Goal: Connect with others: Connect with others

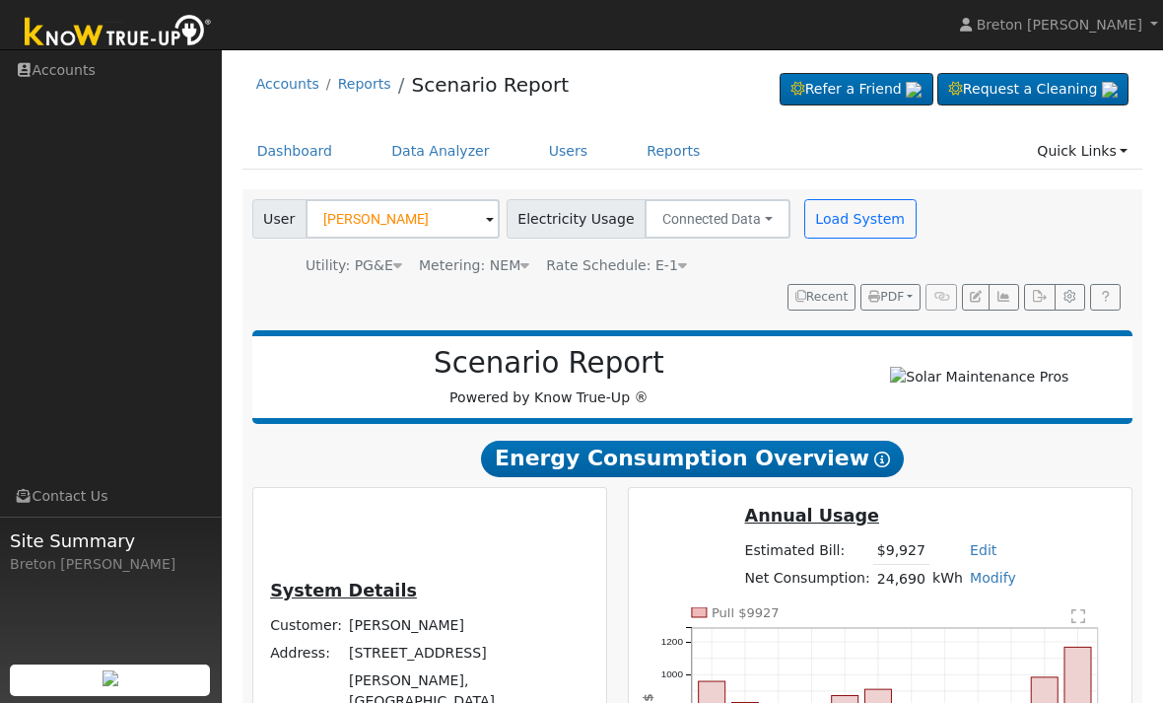
scroll to position [-5, 0]
click at [294, 156] on link "Dashboard" at bounding box center [296, 151] width 106 height 36
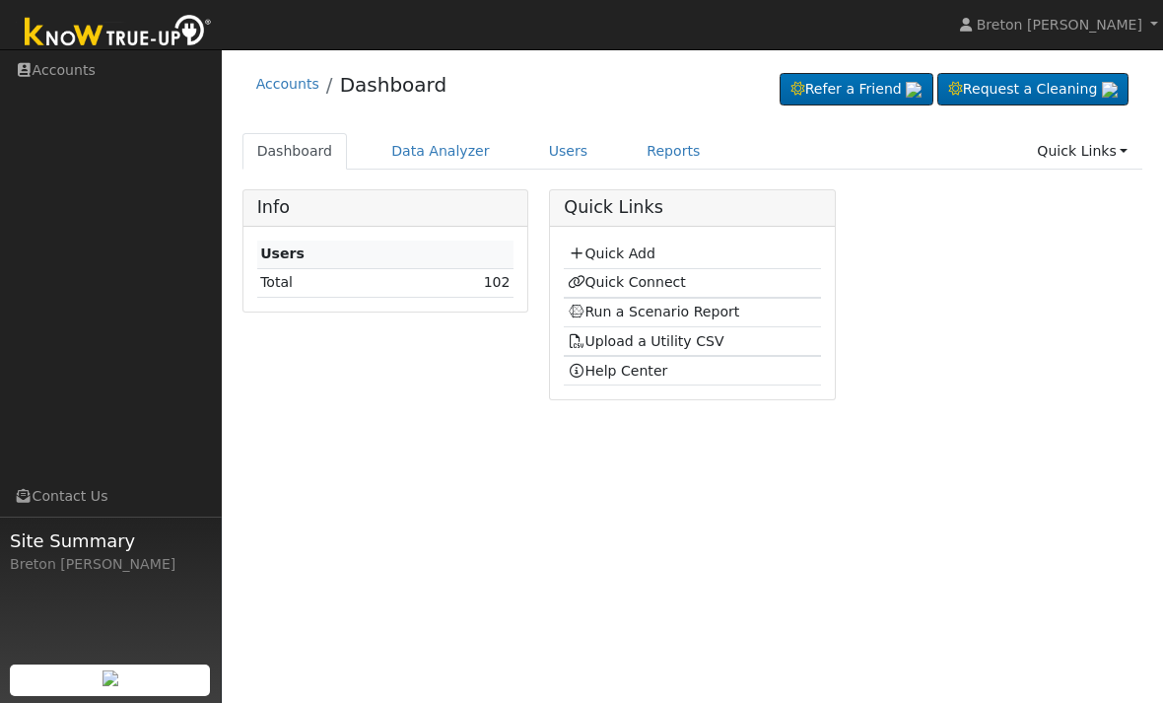
click at [632, 284] on link "Quick Connect" at bounding box center [627, 282] width 118 height 16
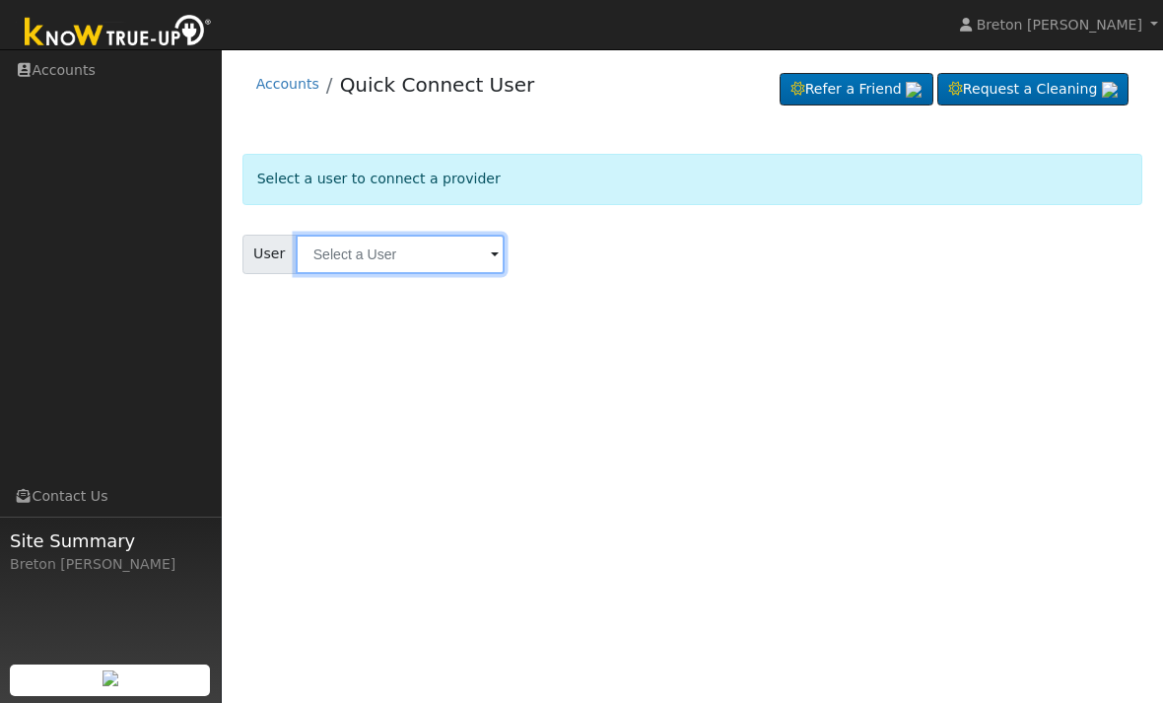
click at [405, 257] on input "text" at bounding box center [400, 254] width 209 height 39
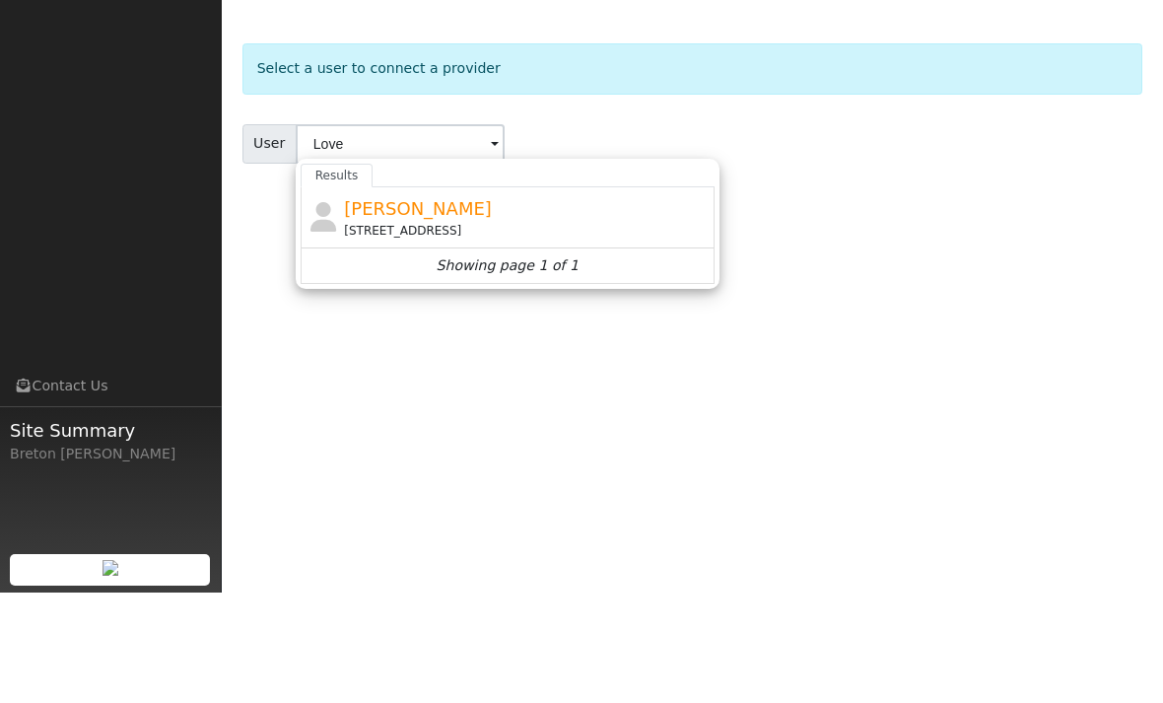
click at [409, 309] on span "[PERSON_NAME]" at bounding box center [418, 319] width 148 height 21
type input "[PERSON_NAME]"
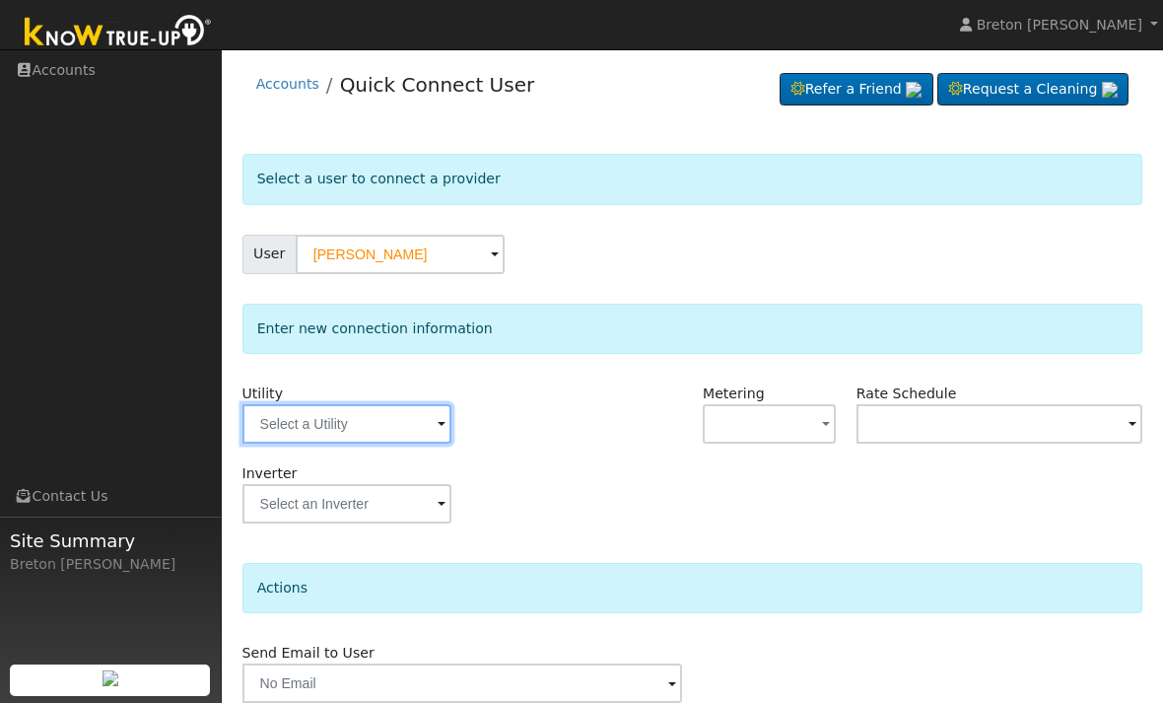
click at [345, 419] on input "text" at bounding box center [347, 423] width 209 height 39
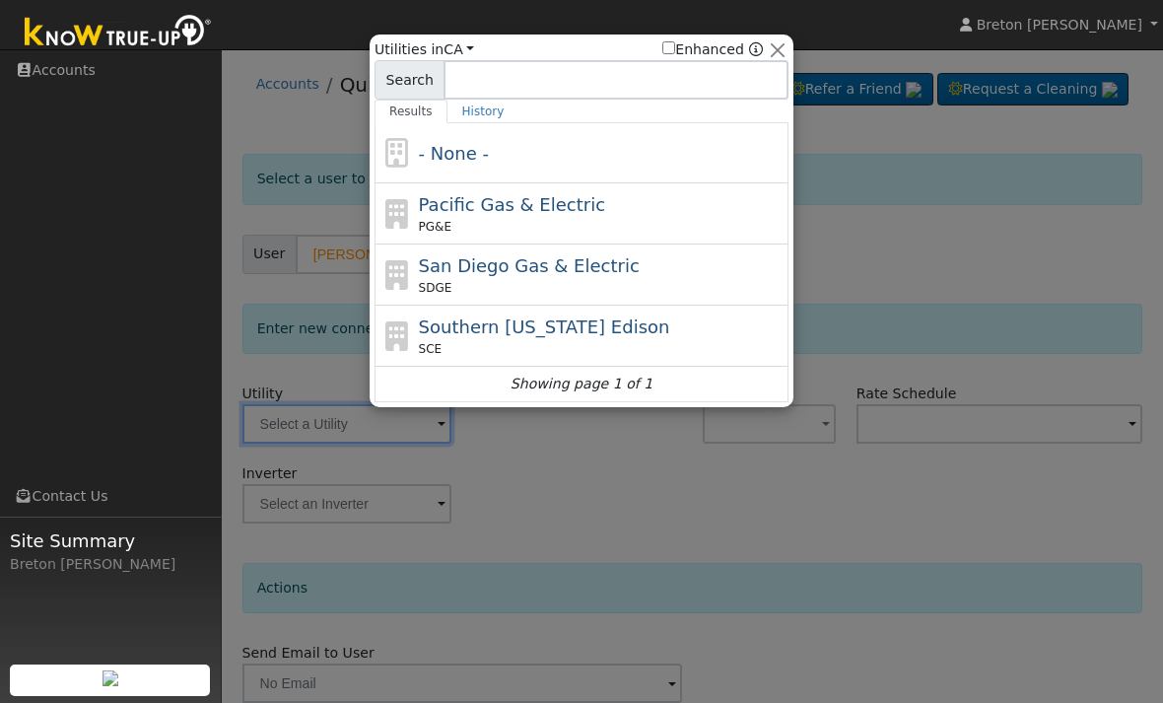
click at [487, 200] on span "Pacific Gas & Electric" at bounding box center [512, 204] width 186 height 21
type input "PG&E"
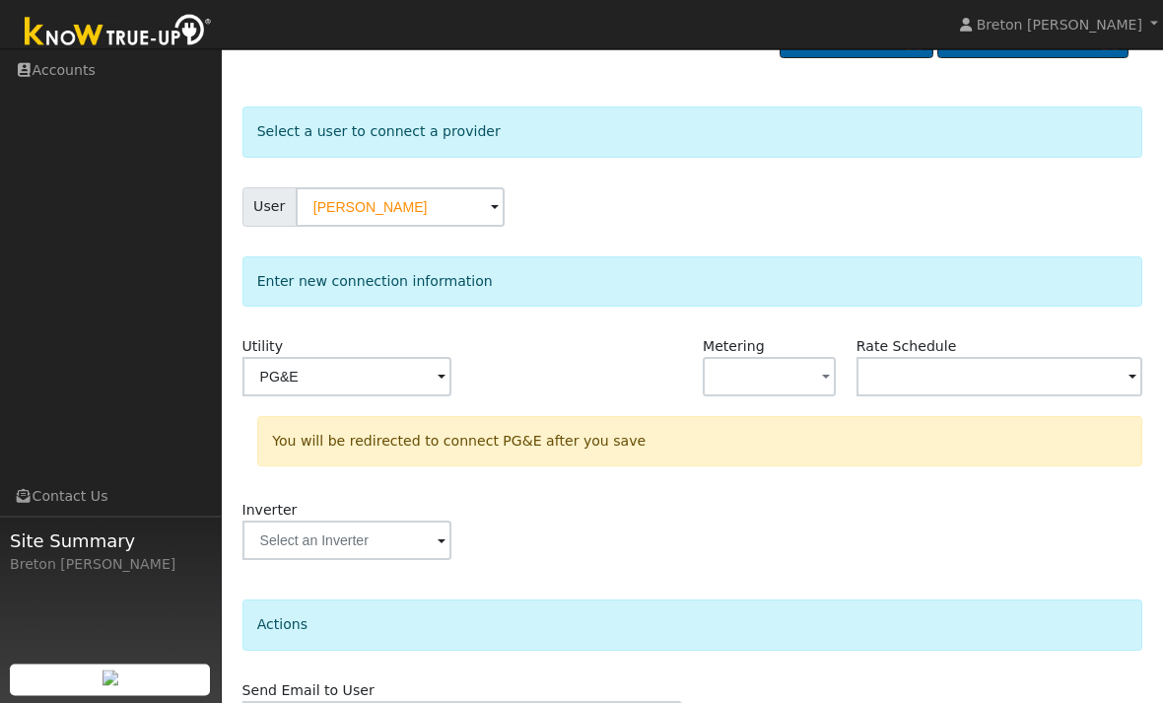
scroll to position [103, 0]
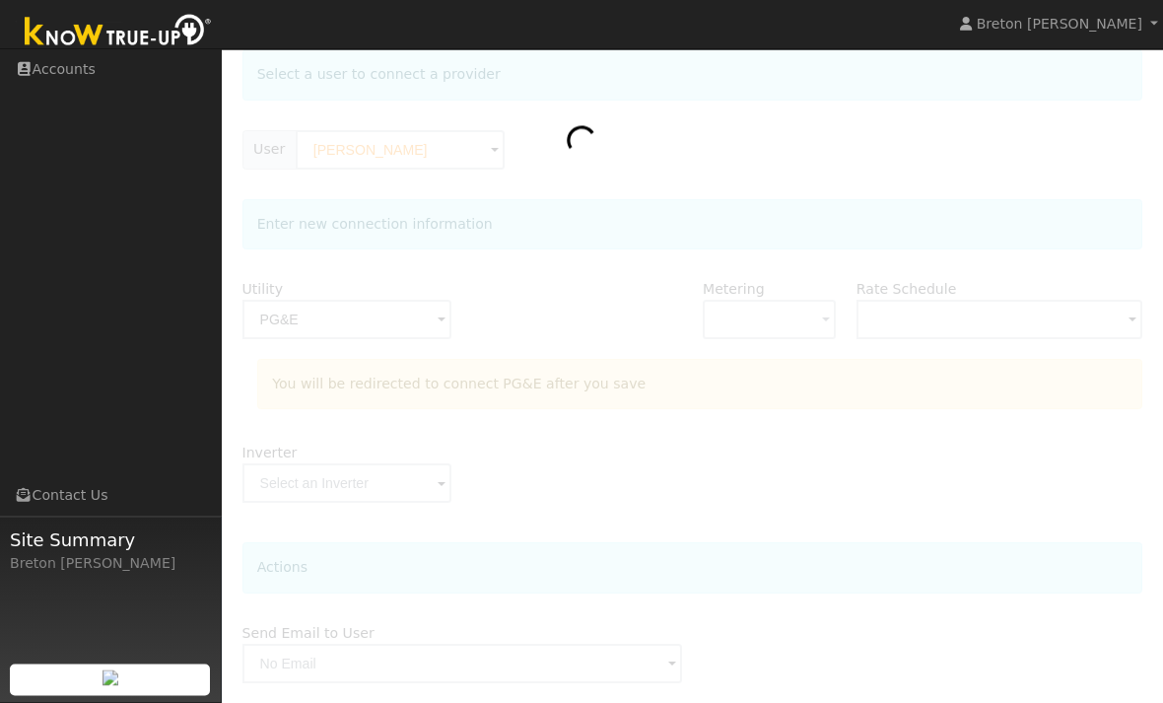
scroll to position [166, 0]
